Goal: Navigation & Orientation: Find specific page/section

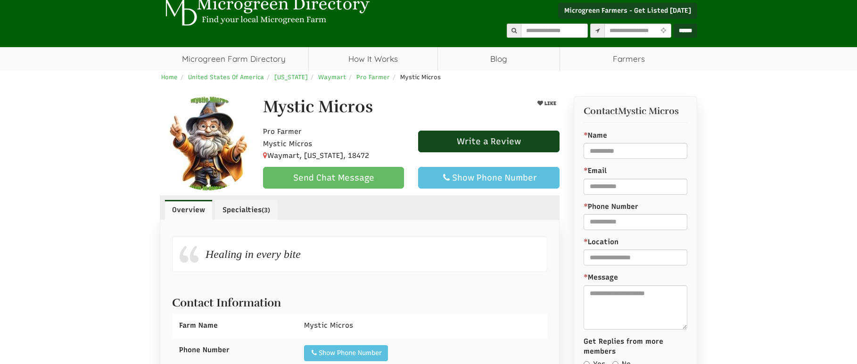
scroll to position [46, 0]
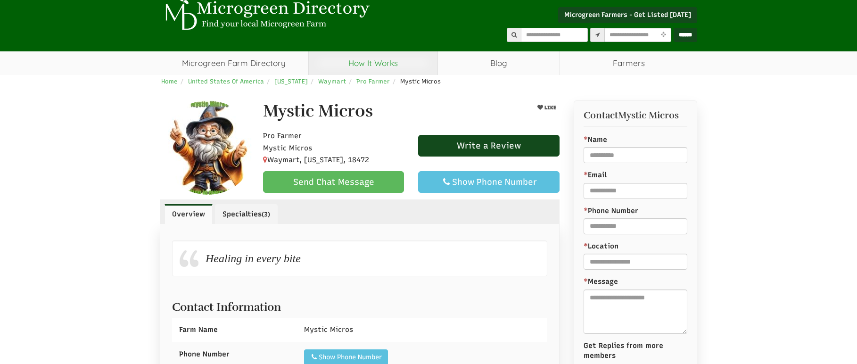
click at [368, 61] on link "How It Works" at bounding box center [373, 63] width 129 height 24
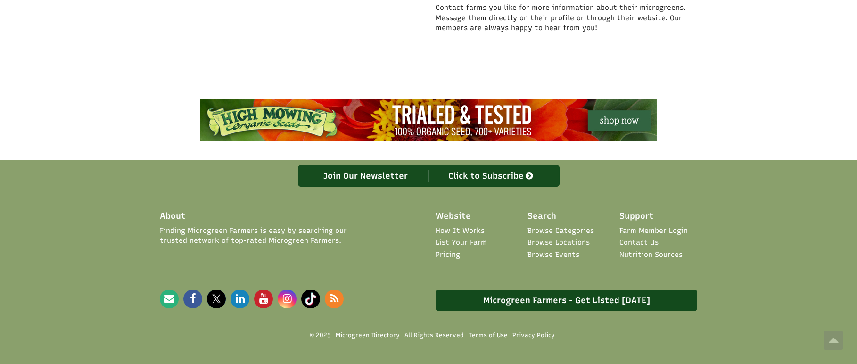
scroll to position [515, 0]
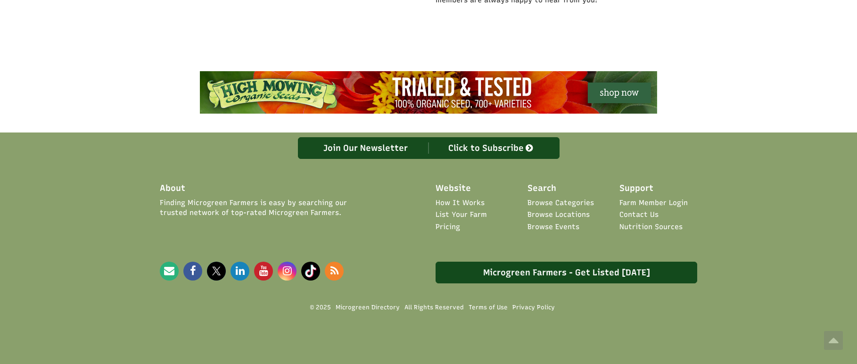
click at [453, 228] on link "Pricing" at bounding box center [447, 227] width 25 height 10
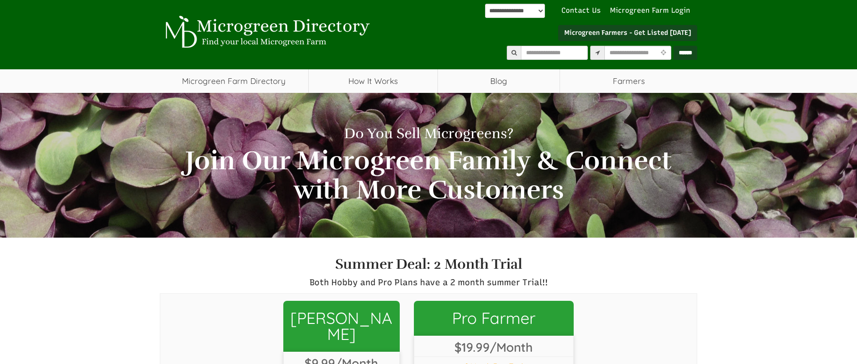
scroll to position [28, 0]
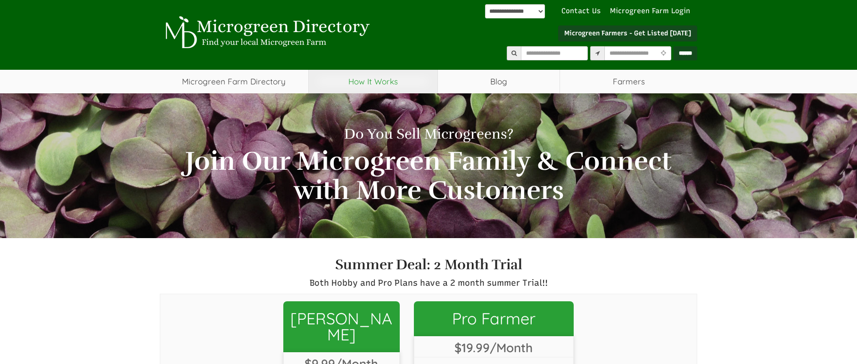
click at [355, 75] on link "How It Works" at bounding box center [373, 82] width 129 height 24
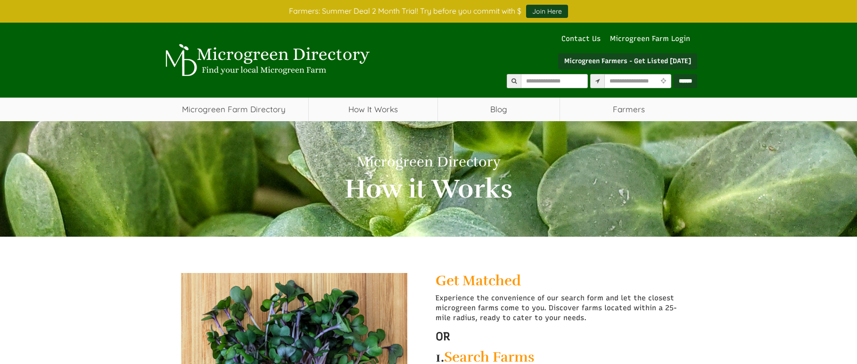
select select "Language Translate Widget"
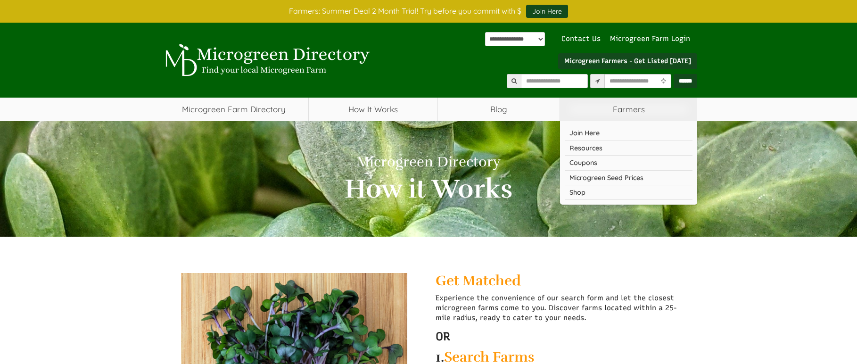
click at [591, 113] on span "Farmers" at bounding box center [628, 110] width 137 height 24
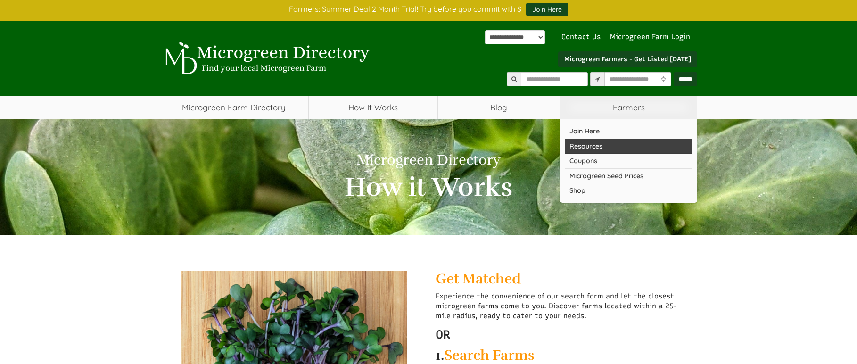
scroll to position [3, 0]
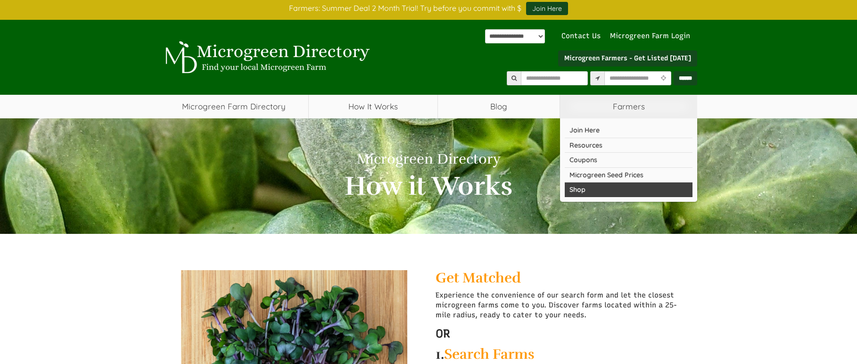
click at [589, 188] on link "Shop" at bounding box center [629, 189] width 128 height 15
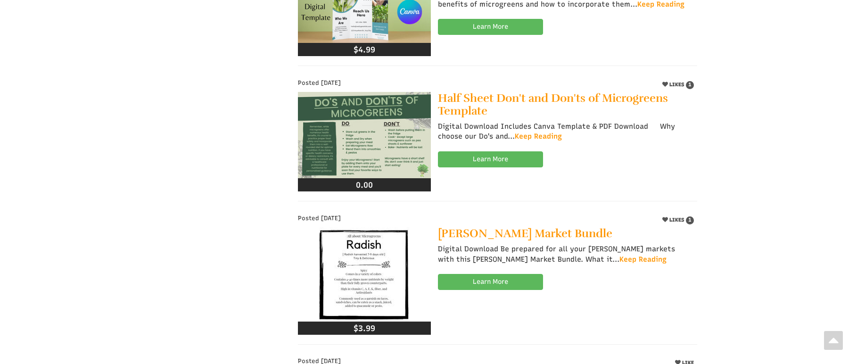
scroll to position [867, 0]
